Goal: Find specific page/section: Find specific page/section

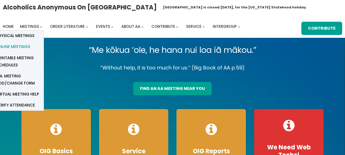
click at [24, 50] on span "Online Meetings" at bounding box center [13, 46] width 34 height 7
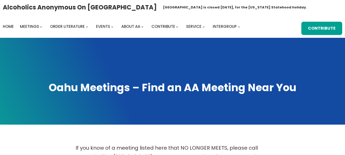
scroll to position [136, 0]
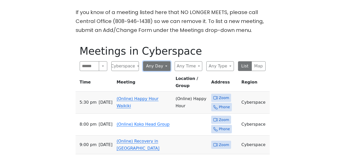
click at [162, 71] on button "Any Day" at bounding box center [157, 66] width 28 height 10
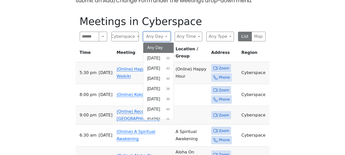
scroll to position [166, 0]
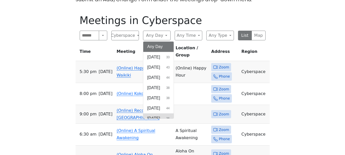
click at [157, 122] on span "Saturday" at bounding box center [153, 119] width 13 height 6
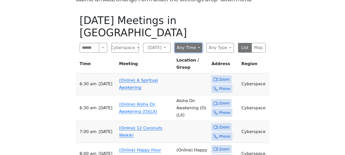
click at [193, 43] on button "Any Time" at bounding box center [189, 48] width 28 height 10
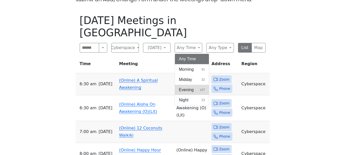
click at [195, 87] on button "Evening 147" at bounding box center [192, 90] width 34 height 10
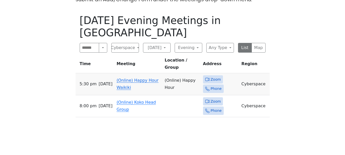
click at [75, 16] on div "If you know of a meeting listed here that NO LONGER MEETS, please call Central …" at bounding box center [172, 74] width 311 height 194
